Goal: Book appointment/travel/reservation

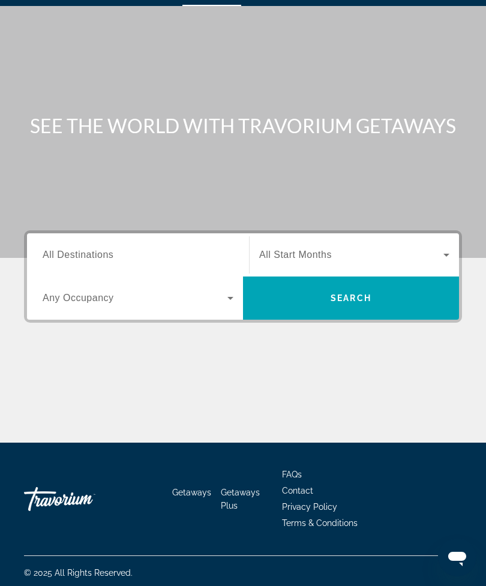
scroll to position [38, 0]
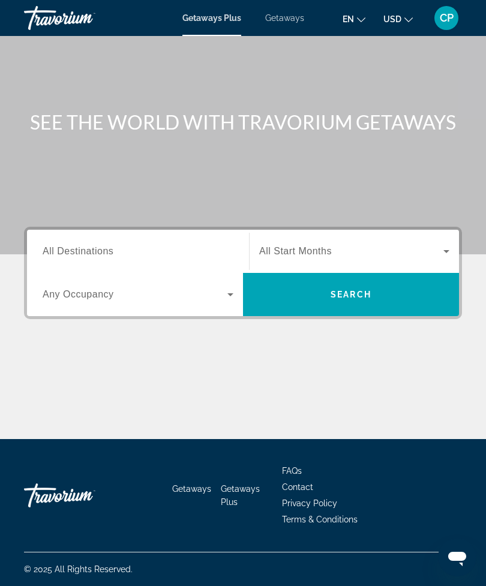
click at [344, 245] on span "Search widget" at bounding box center [351, 251] width 184 height 14
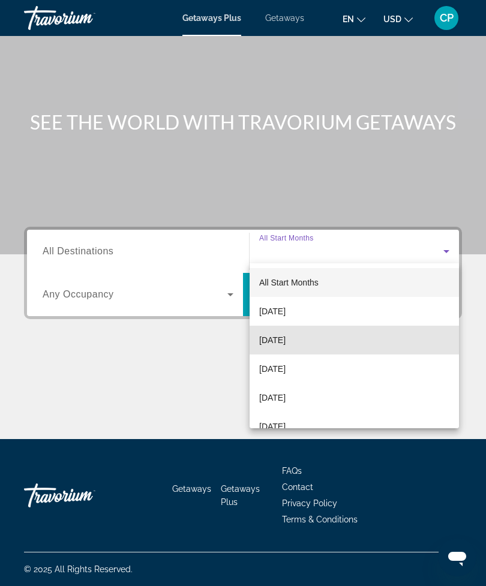
click at [286, 340] on span "[DATE]" at bounding box center [272, 340] width 26 height 14
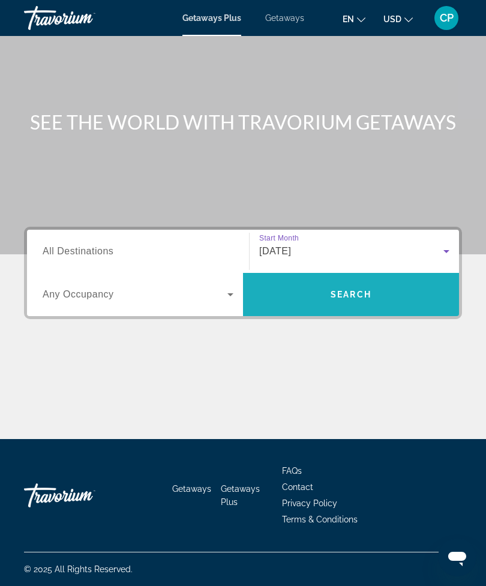
click at [348, 290] on span "Search" at bounding box center [351, 295] width 41 height 10
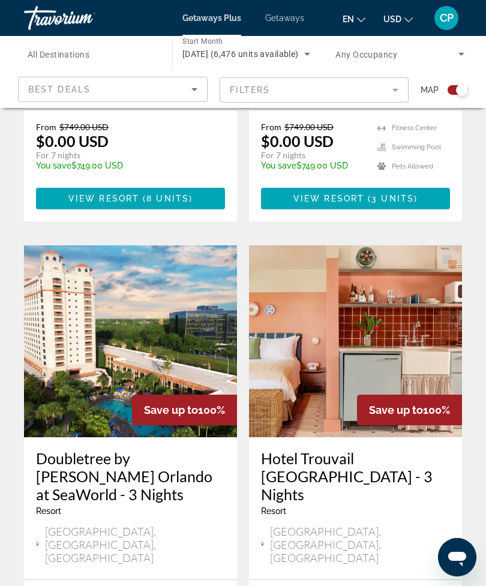
scroll to position [1943, 0]
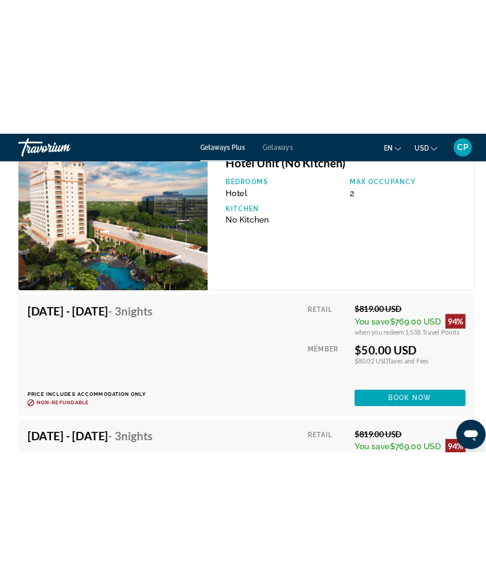
scroll to position [2137, 0]
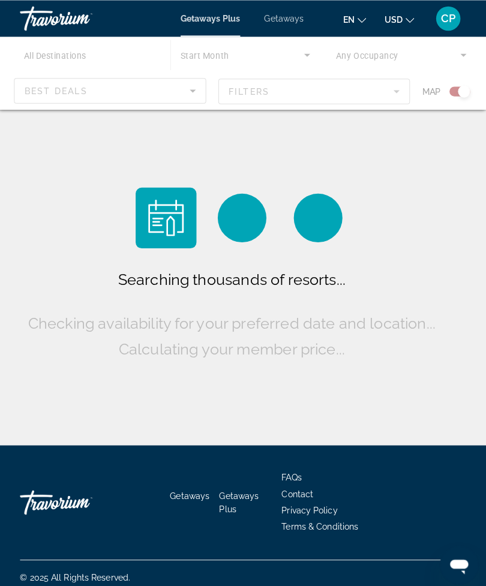
scroll to position [38, 0]
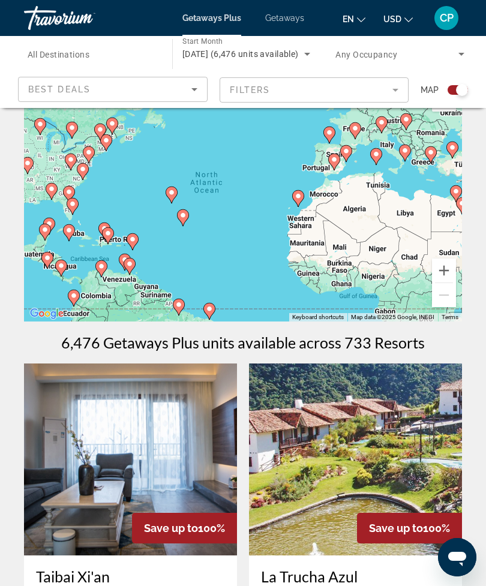
click at [386, 342] on h1 "6,476 Getaways Plus units available across 733 Resorts" at bounding box center [243, 343] width 364 height 18
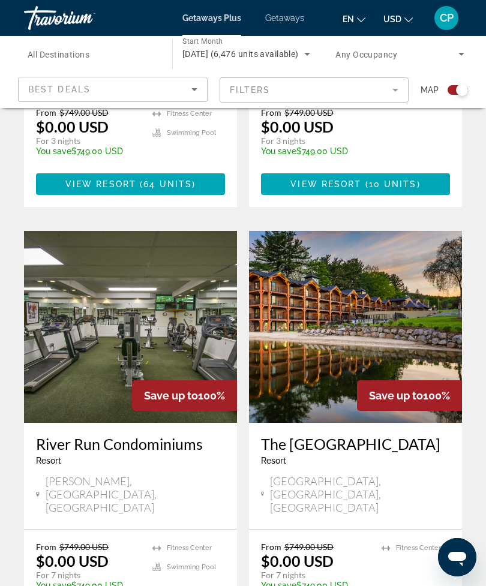
scroll to position [2434, 0]
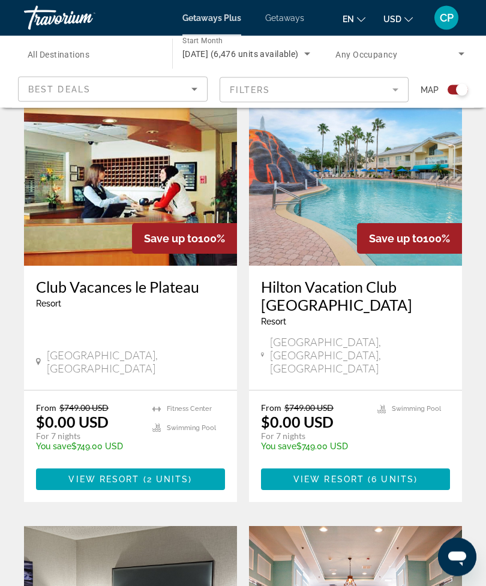
click at [394, 89] on mat-form-field "Filters" at bounding box center [315, 89] width 190 height 25
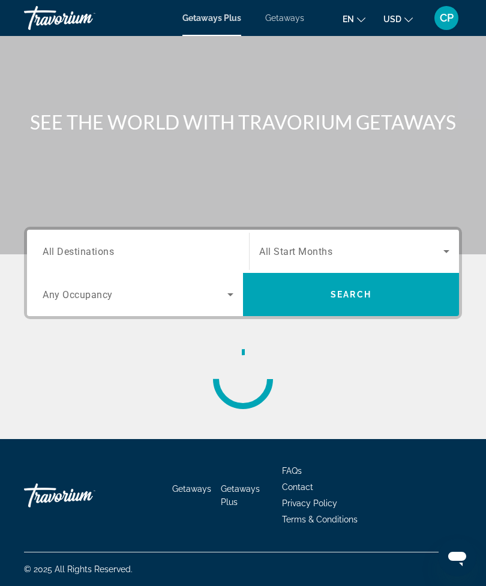
scroll to position [38, 0]
click at [98, 235] on div "Search widget" at bounding box center [138, 252] width 191 height 34
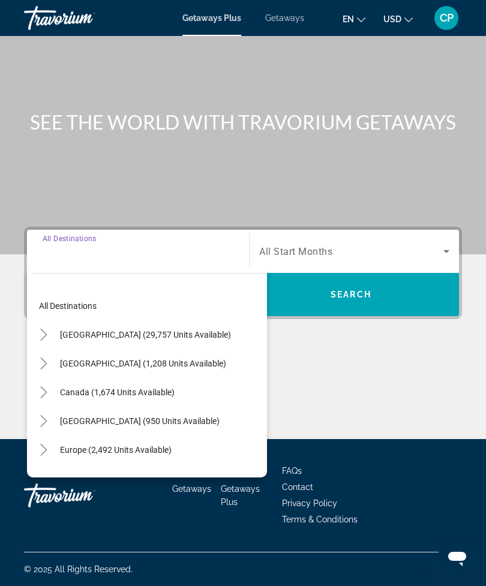
click at [73, 417] on span "[GEOGRAPHIC_DATA] (950 units available)" at bounding box center [140, 422] width 160 height 10
type input "**********"
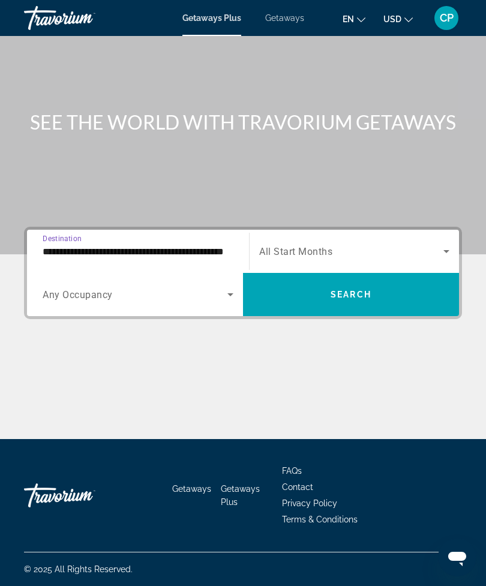
click at [352, 290] on span "Search" at bounding box center [351, 295] width 41 height 10
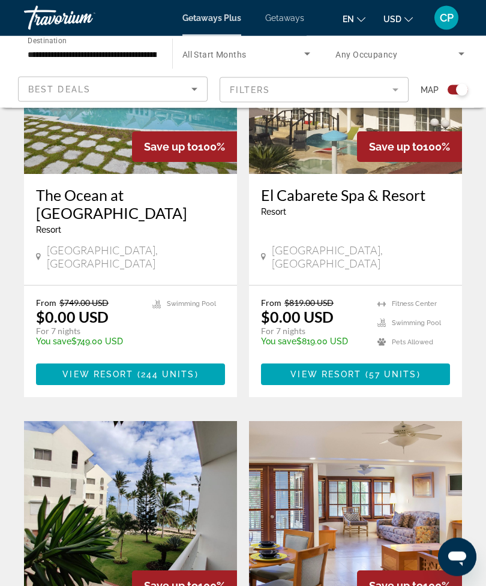
scroll to position [420, 0]
click at [353, 360] on span "Main content" at bounding box center [355, 374] width 189 height 29
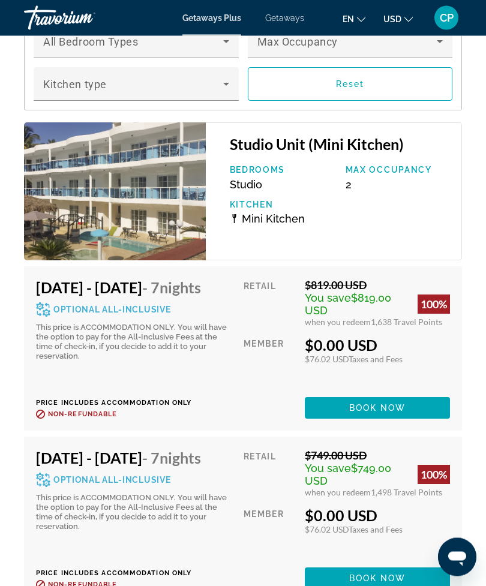
scroll to position [2744, 0]
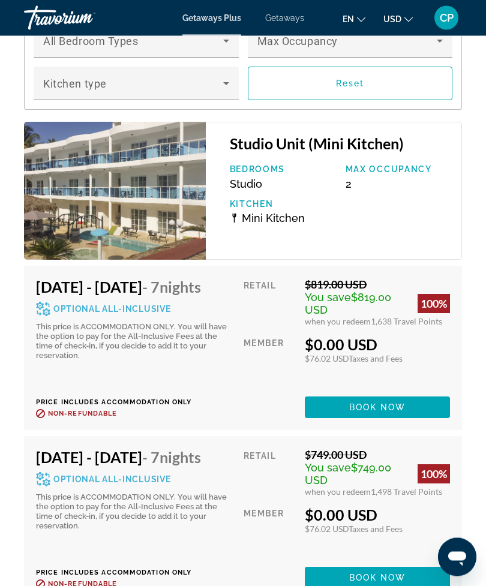
click at [373, 394] on span "Main content" at bounding box center [377, 408] width 145 height 29
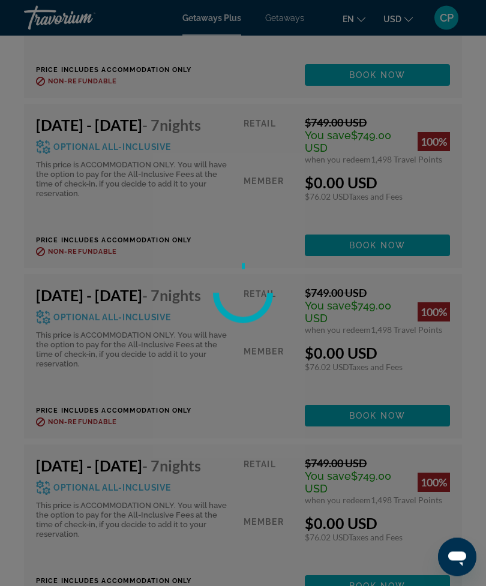
scroll to position [4100, 0]
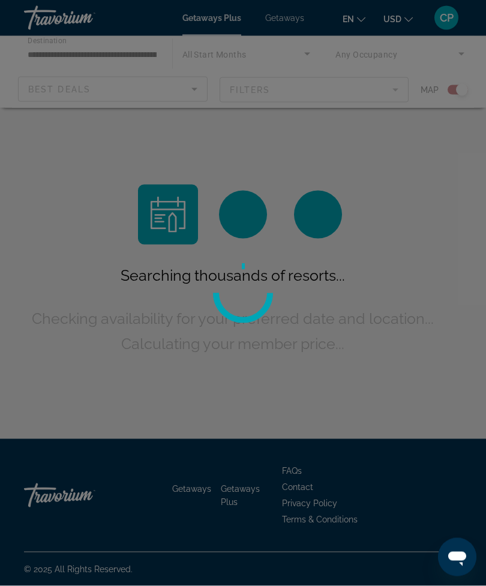
scroll to position [38, 0]
